Goal: Task Accomplishment & Management: Manage account settings

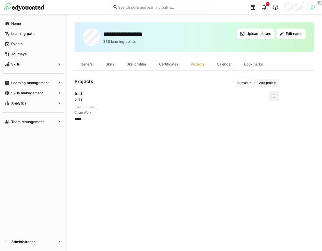
click at [313, 8] on img at bounding box center [312, 7] width 5 height 5
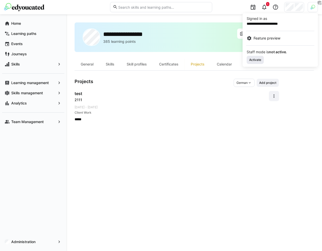
click at [256, 61] on span "Activate" at bounding box center [254, 60] width 13 height 4
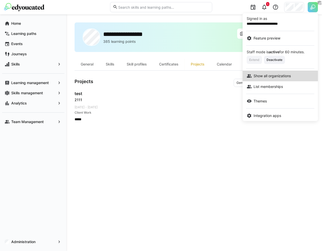
click at [267, 78] on link "Show all organizations" at bounding box center [279, 76] width 75 height 11
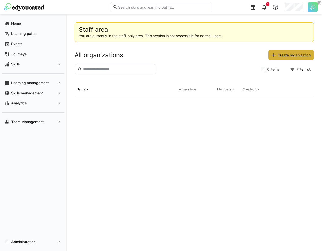
click at [106, 68] on input "text" at bounding box center [117, 69] width 71 height 5
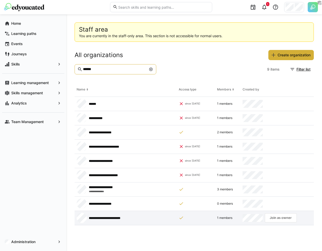
type input "******"
click at [276, 217] on app-request-click "Join as owner" at bounding box center [280, 217] width 32 height 9
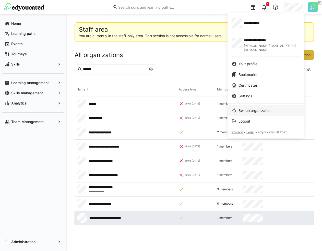
click at [255, 108] on span "Switch organization" at bounding box center [254, 110] width 33 height 5
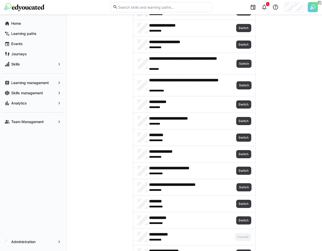
scroll to position [48, 0]
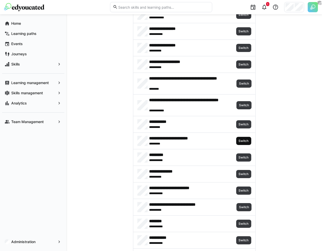
click at [241, 137] on span "Switch" at bounding box center [243, 141] width 15 height 8
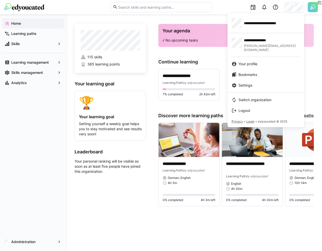
click at [36, 97] on div at bounding box center [161, 125] width 322 height 251
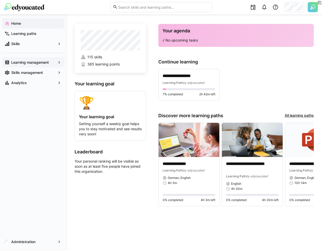
click at [46, 65] on span "Learning management" at bounding box center [32, 62] width 45 height 5
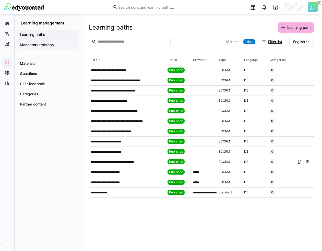
click at [0, 0] on app-navigation-label "Mandatory trainings" at bounding box center [0, 0] width 0 height 0
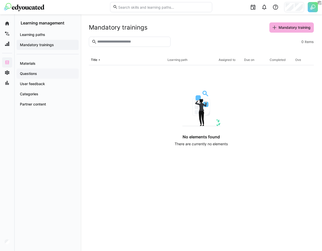
click at [53, 70] on div "Questions" at bounding box center [48, 74] width 62 height 10
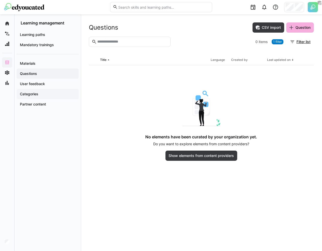
click at [51, 98] on div "Categories" at bounding box center [48, 94] width 62 height 10
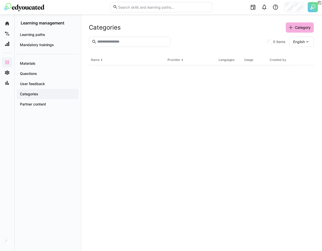
click at [294, 6] on div at bounding box center [294, 7] width 20 height 10
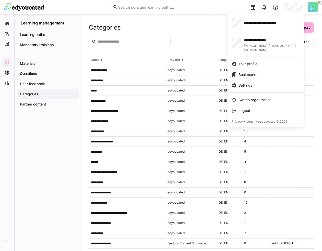
click at [6, 243] on div at bounding box center [161, 125] width 322 height 251
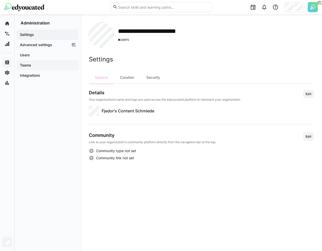
click at [46, 65] on span "Teams" at bounding box center [47, 65] width 57 height 5
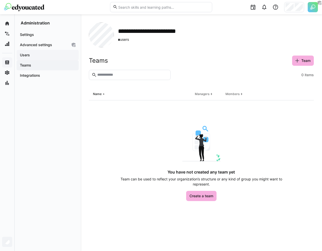
click at [50, 56] on span "Users" at bounding box center [47, 55] width 57 height 5
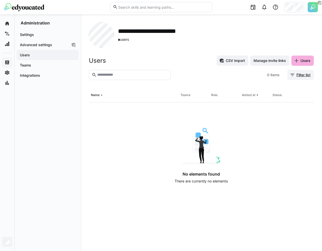
click at [302, 78] on span "Filter list" at bounding box center [300, 75] width 27 height 10
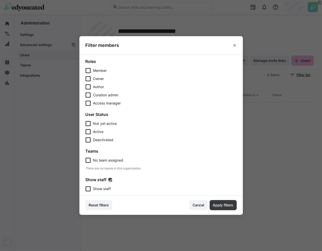
click at [102, 191] on section "Roles Member Owner Author Curation admin Access manager User Status Not yet act…" at bounding box center [160, 125] width 163 height 141
click at [110, 190] on span "Show staff" at bounding box center [102, 188] width 18 height 5
click at [225, 204] on span "Apply filters" at bounding box center [223, 205] width 22 height 5
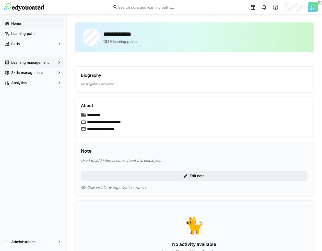
click at [31, 27] on div "Home" at bounding box center [33, 23] width 62 height 10
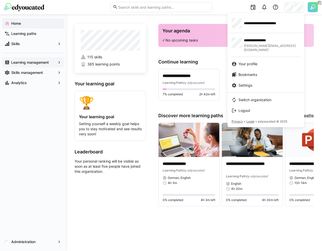
click at [47, 33] on div at bounding box center [161, 125] width 322 height 251
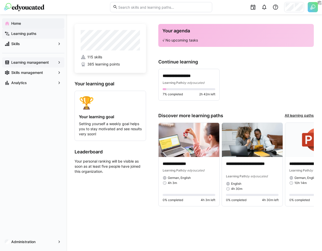
click at [41, 33] on span "Learning paths" at bounding box center [35, 33] width 51 height 5
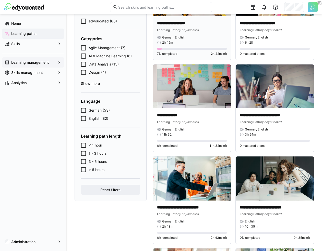
scroll to position [20, 0]
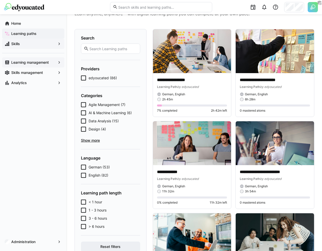
click at [29, 45] on span "Skills" at bounding box center [32, 43] width 45 height 5
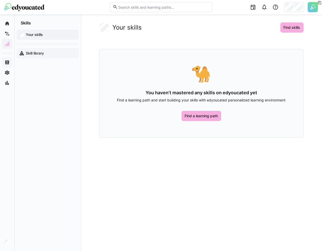
click at [49, 54] on span "Skill library" at bounding box center [50, 53] width 51 height 5
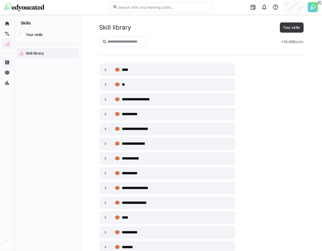
click at [309, 7] on img at bounding box center [312, 7] width 10 height 10
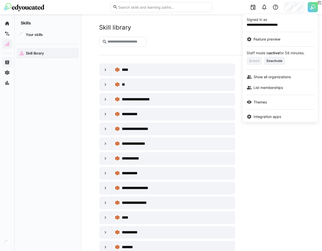
click at [295, 11] on div at bounding box center [161, 125] width 322 height 251
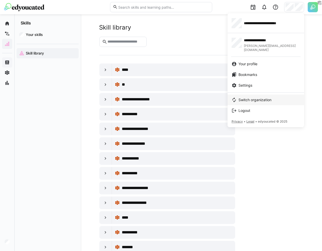
click at [254, 97] on span "Switch organization" at bounding box center [254, 99] width 33 height 5
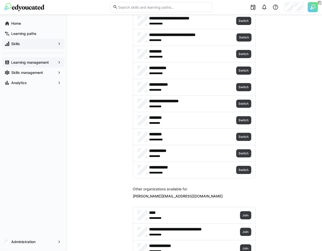
scroll to position [219, 0]
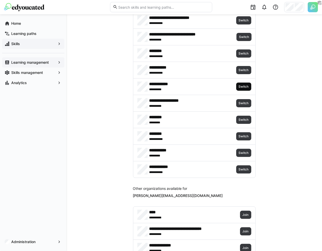
click at [242, 85] on span "Switch" at bounding box center [243, 87] width 11 height 4
